Goal: Transaction & Acquisition: Purchase product/service

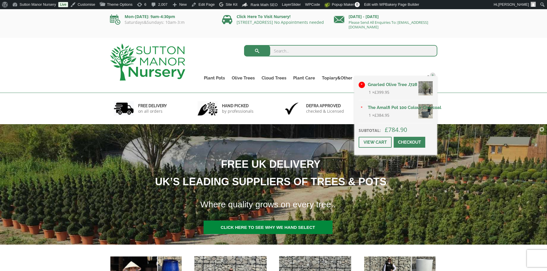
click at [364, 83] on link "×" at bounding box center [362, 85] width 6 height 6
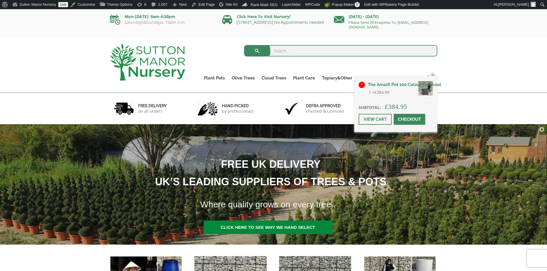
click at [362, 83] on link "×" at bounding box center [362, 85] width 6 height 6
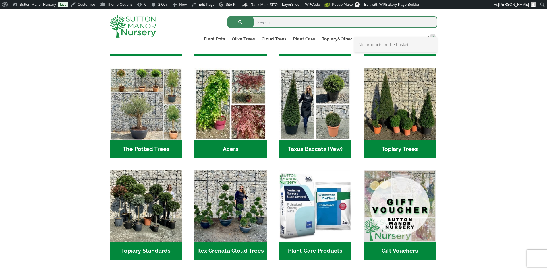
scroll to position [431, 0]
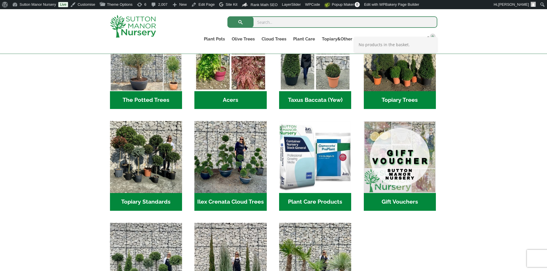
click at [312, 201] on h2 "Plant Care Products (6)" at bounding box center [315, 202] width 72 height 18
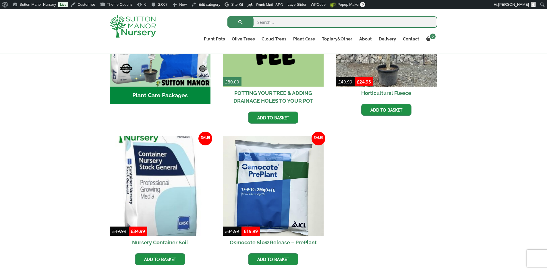
scroll to position [334, 0]
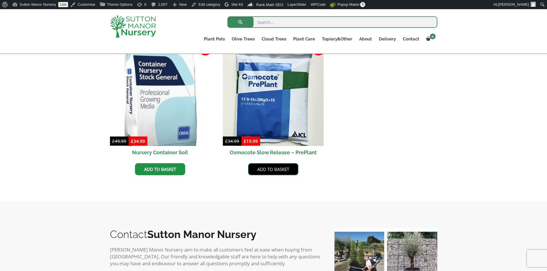
click at [268, 168] on link "Add to basket" at bounding box center [273, 169] width 50 height 12
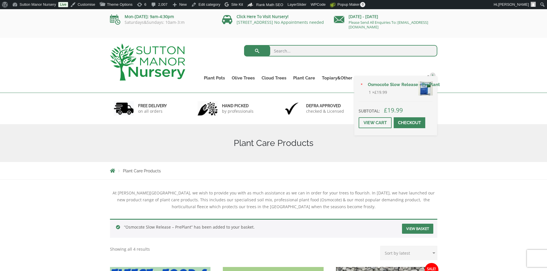
click at [410, 123] on span at bounding box center [410, 123] width 0 height 0
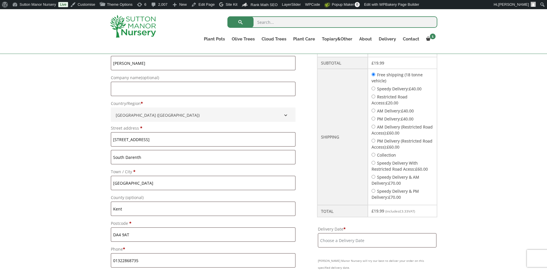
scroll to position [201, 0]
click at [401, 240] on input "Delivery Date *" at bounding box center [377, 239] width 118 height 14
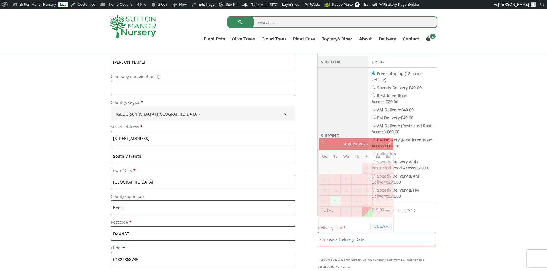
click at [375, 86] on input "Speedy Delivery: £ 40.00" at bounding box center [374, 88] width 4 height 4
radio input "true"
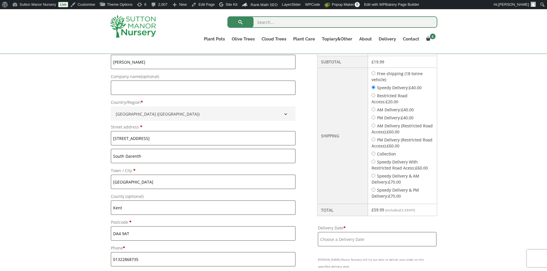
click at [377, 236] on input "Delivery Date *" at bounding box center [377, 239] width 118 height 14
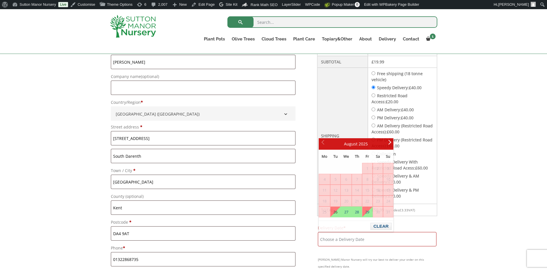
drag, startPoint x: 483, startPoint y: 163, endPoint x: 486, endPoint y: 164, distance: 3.4
click at [484, 163] on div "Have a coupon? Click here to enter your code Apply coupon Billing details First…" at bounding box center [273, 275] width 547 height 614
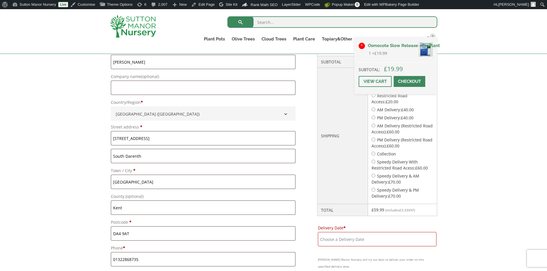
click at [361, 44] on link "×" at bounding box center [362, 46] width 6 height 6
